Goal: Task Accomplishment & Management: Manage account settings

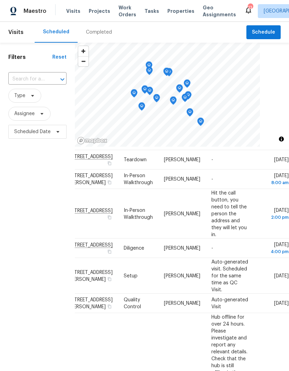
scroll to position [216, 57]
click at [270, 169] on td "[DATE]" at bounding box center [271, 159] width 35 height 19
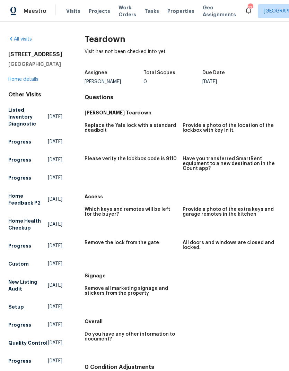
click at [67, 11] on span "Visits" at bounding box center [73, 11] width 14 height 7
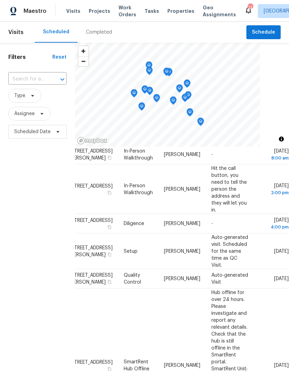
scroll to position [236, 59]
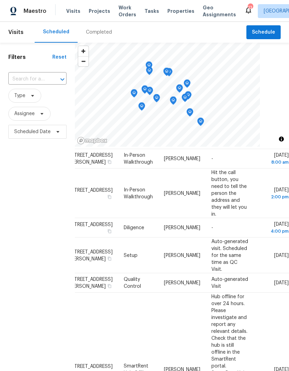
click at [0, 0] on icon at bounding box center [0, 0] width 0 height 0
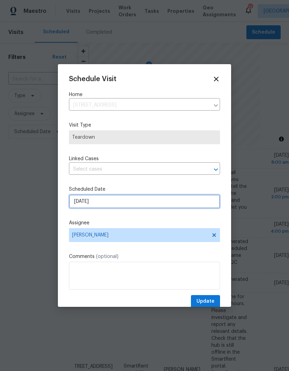
click at [78, 208] on input "[DATE]" at bounding box center [144, 201] width 151 height 14
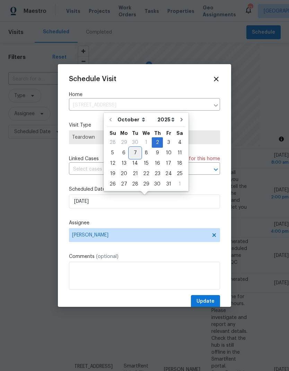
click at [132, 152] on div "7" at bounding box center [135, 153] width 11 height 10
type input "[DATE]"
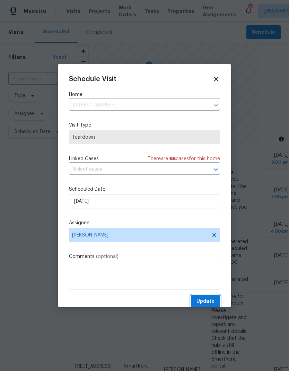
click at [211, 301] on span "Update" at bounding box center [206, 301] width 18 height 9
